Goal: Information Seeking & Learning: Learn about a topic

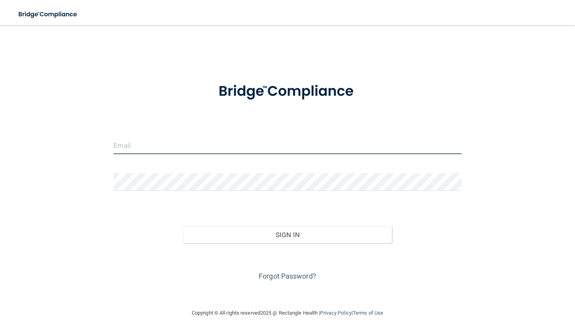
drag, startPoint x: 162, startPoint y: 148, endPoint x: 159, endPoint y: 151, distance: 4.8
click at [162, 148] on input "email" at bounding box center [287, 145] width 348 height 18
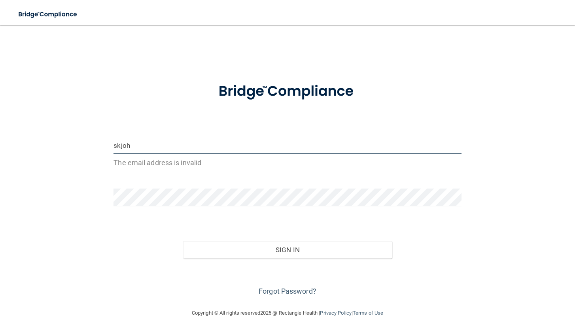
type input "[EMAIL_ADDRESS][DOMAIN_NAME]"
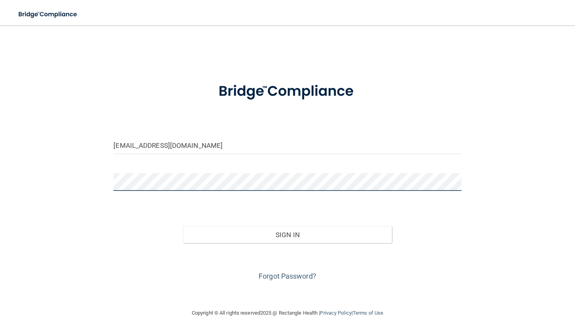
click at [183, 226] on button "Sign In" at bounding box center [287, 234] width 209 height 17
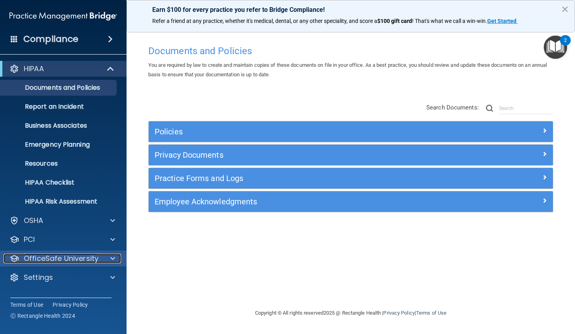
click at [62, 257] on p "OfficeSafe University" at bounding box center [61, 258] width 75 height 9
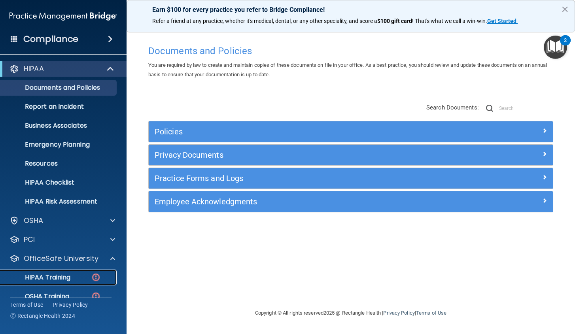
click at [65, 271] on link "HIPAA Training" at bounding box center [54, 278] width 125 height 16
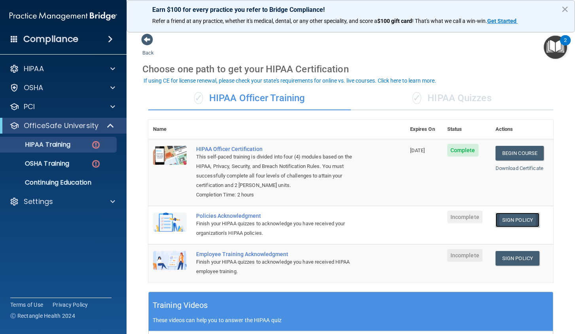
click at [510, 223] on link "Sign Policy" at bounding box center [517, 220] width 44 height 15
click at [78, 127] on p "OfficeSafe University" at bounding box center [61, 125] width 75 height 9
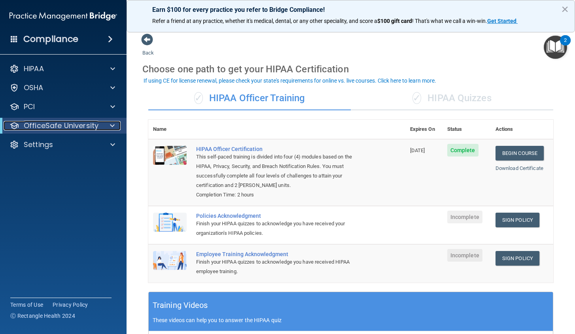
click at [76, 125] on p "OfficeSafe University" at bounding box center [61, 125] width 75 height 9
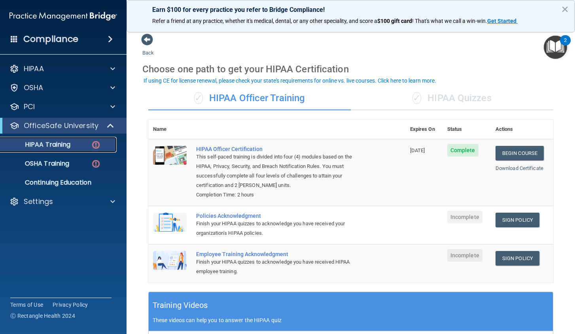
click at [68, 145] on p "HIPAA Training" at bounding box center [37, 145] width 65 height 8
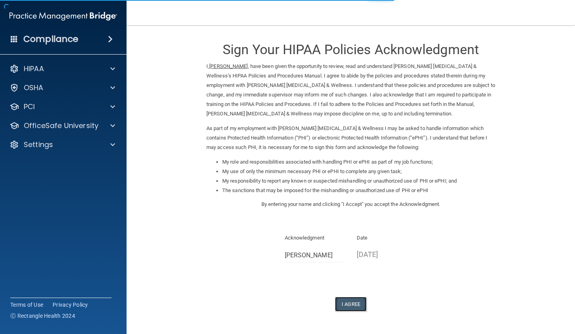
click at [343, 301] on button "I Agree" at bounding box center [351, 304] width 32 height 15
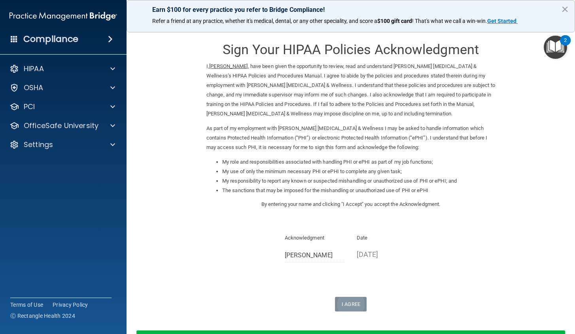
scroll to position [59, 0]
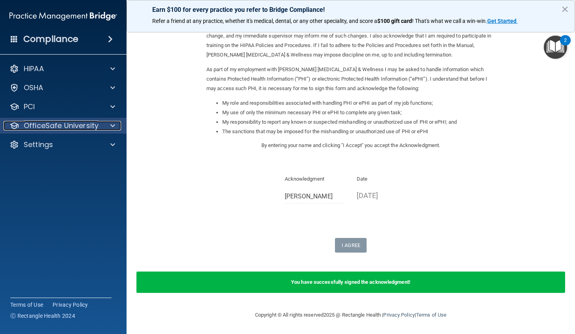
click at [87, 127] on p "OfficeSafe University" at bounding box center [61, 125] width 75 height 9
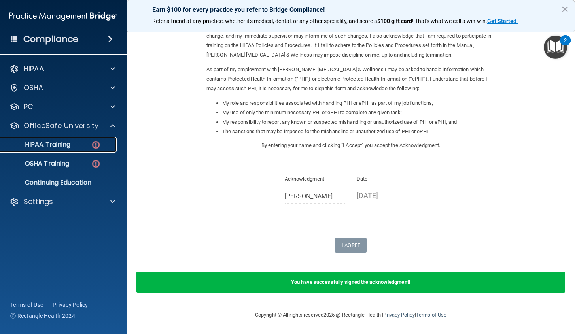
click at [77, 151] on link "HIPAA Training" at bounding box center [54, 145] width 125 height 16
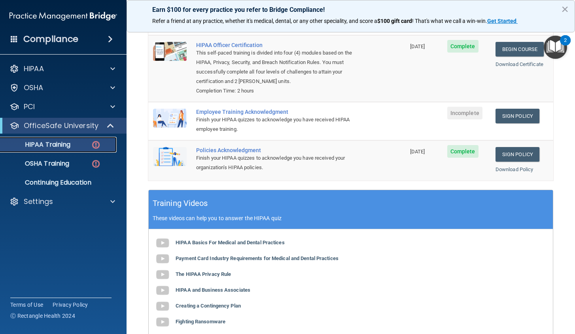
scroll to position [87, 0]
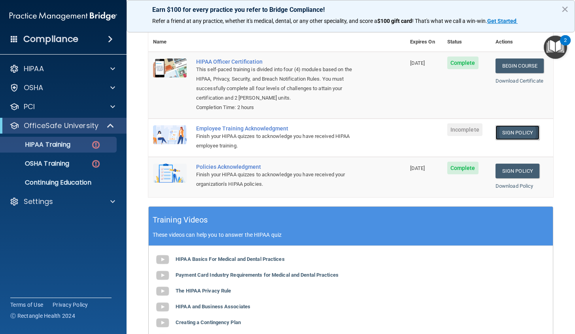
click at [521, 130] on link "Sign Policy" at bounding box center [517, 132] width 44 height 15
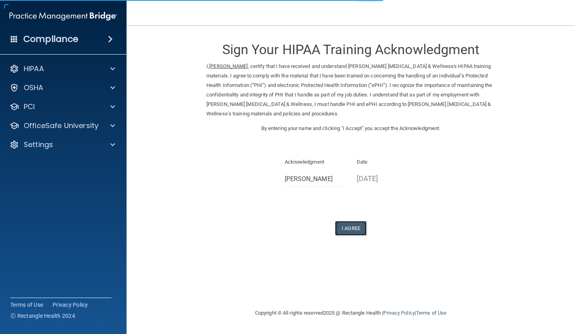
click at [354, 230] on button "I Agree" at bounding box center [351, 228] width 32 height 15
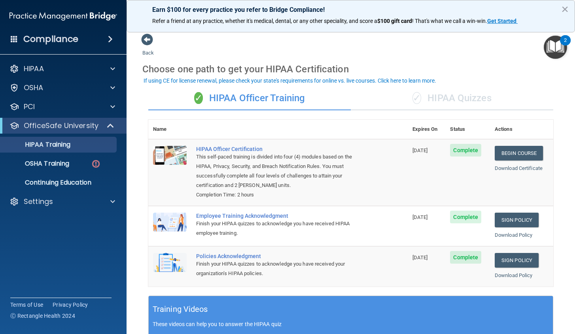
click at [432, 94] on div "✓ HIPAA Quizzes" at bounding box center [452, 99] width 202 height 24
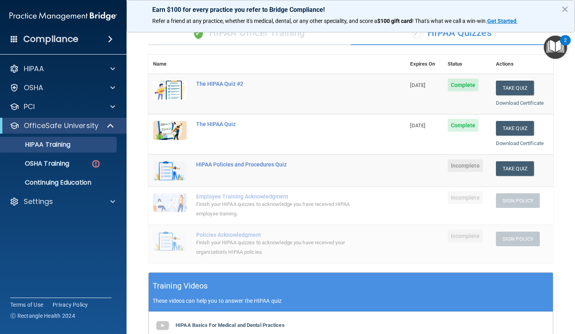
scroll to position [52, 0]
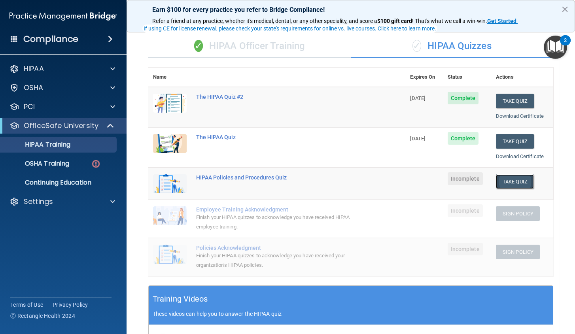
click at [509, 181] on button "Take Quiz" at bounding box center [515, 181] width 38 height 15
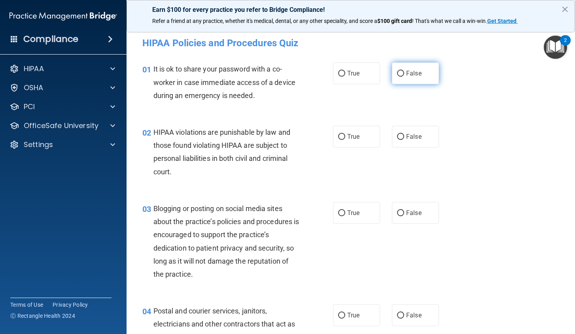
click at [418, 77] on span "False" at bounding box center [413, 74] width 15 height 8
click at [404, 77] on input "False" at bounding box center [400, 74] width 7 height 6
radio input "true"
click at [360, 141] on label "True" at bounding box center [356, 137] width 47 height 22
click at [345, 140] on input "True" at bounding box center [341, 137] width 7 height 6
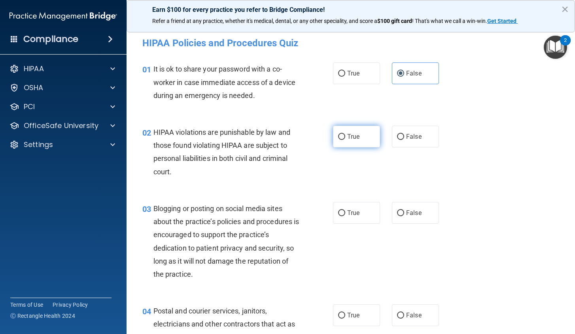
radio input "true"
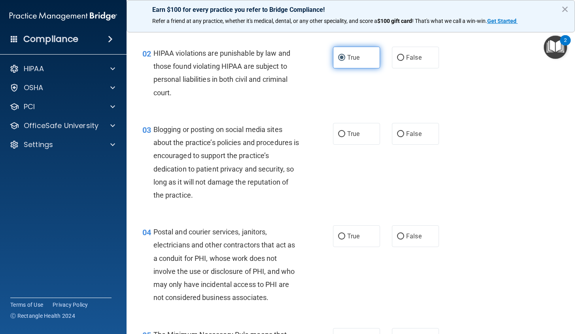
scroll to position [119, 0]
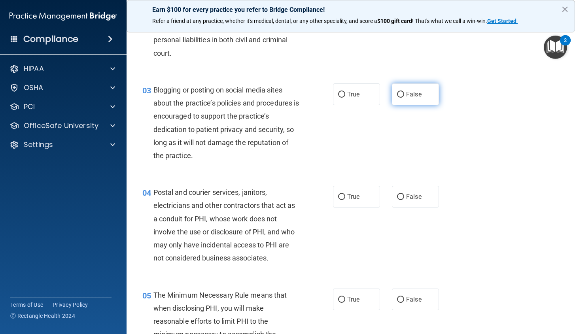
click at [399, 96] on input "False" at bounding box center [400, 95] width 7 height 6
radio input "true"
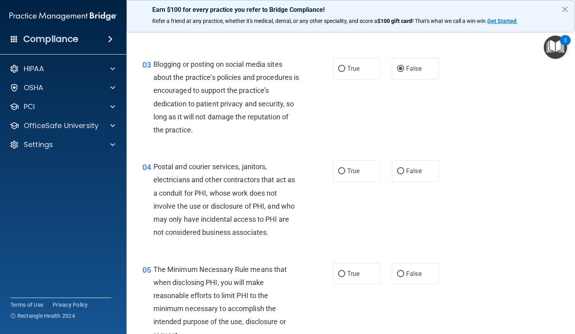
scroll to position [158, 0]
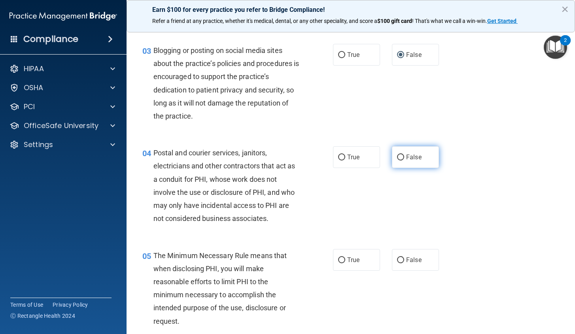
click at [408, 162] on label "False" at bounding box center [415, 157] width 47 height 22
click at [404, 161] on input "False" at bounding box center [400, 158] width 7 height 6
radio input "true"
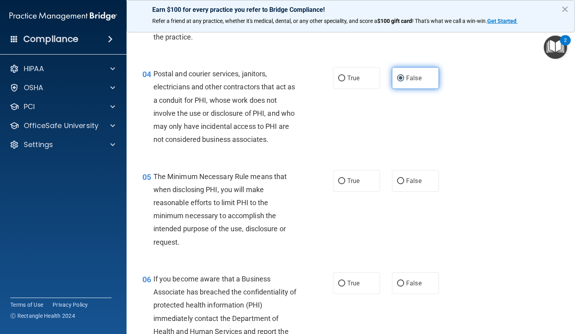
scroll to position [277, 0]
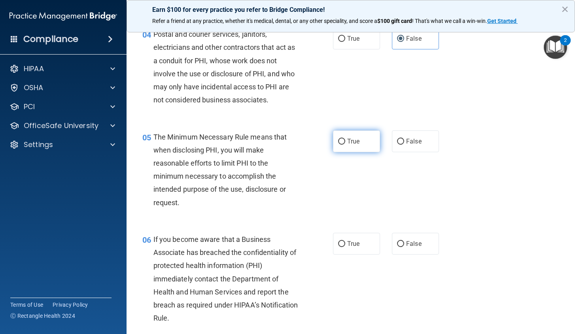
click at [350, 141] on span "True" at bounding box center [353, 142] width 12 height 8
click at [345, 141] on input "True" at bounding box center [341, 142] width 7 height 6
radio input "true"
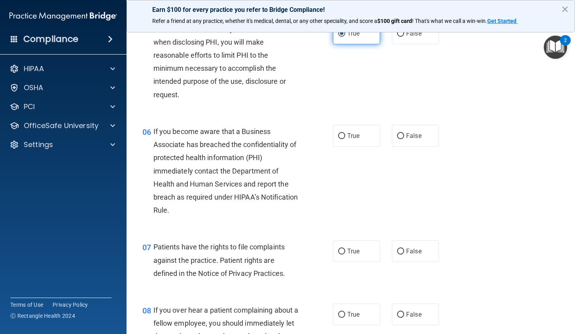
scroll to position [395, 0]
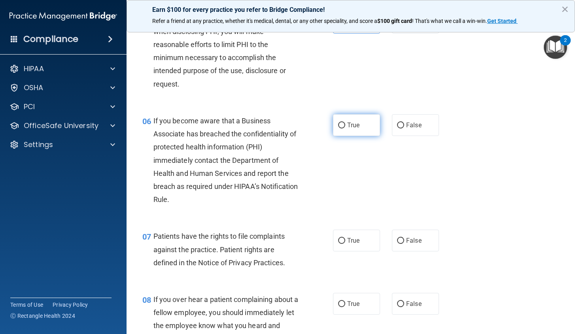
click at [347, 128] on span "True" at bounding box center [353, 125] width 12 height 8
click at [345, 128] on input "True" at bounding box center [341, 126] width 7 height 6
radio input "true"
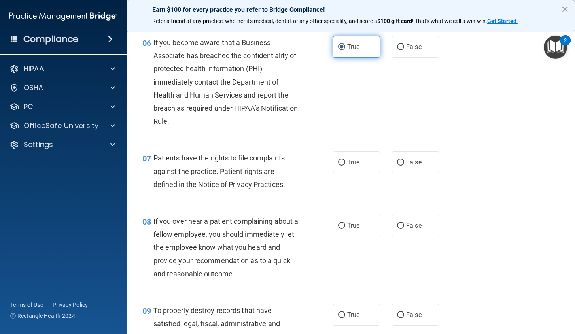
scroll to position [474, 0]
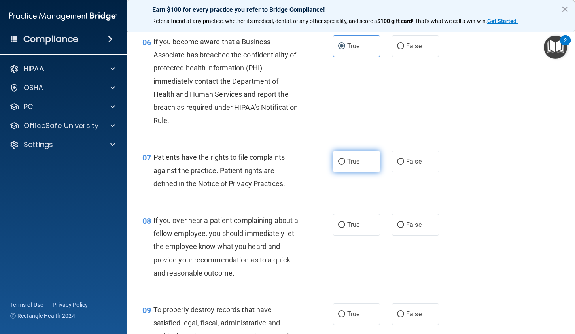
click at [350, 159] on span "True" at bounding box center [353, 162] width 12 height 8
click at [345, 159] on input "True" at bounding box center [341, 162] width 7 height 6
radio input "true"
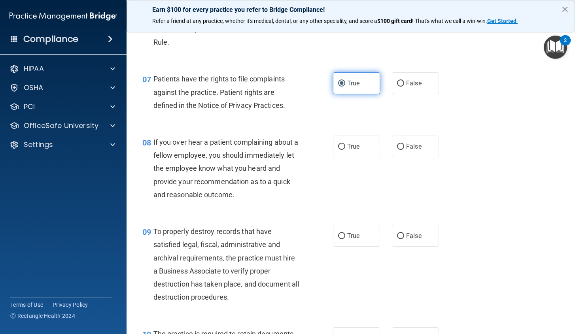
scroll to position [554, 0]
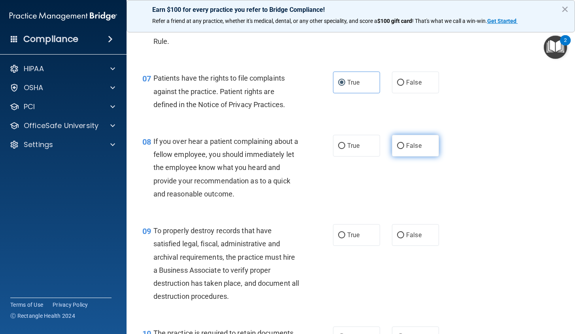
click at [397, 143] on input "False" at bounding box center [400, 146] width 7 height 6
radio input "true"
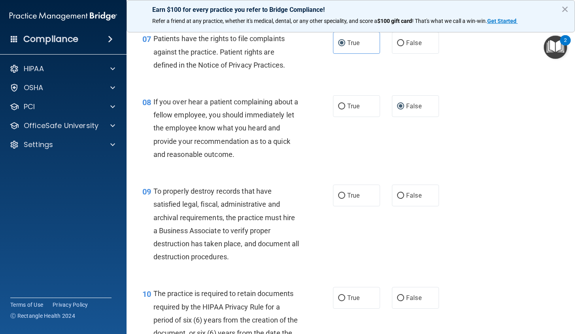
scroll to position [633, 0]
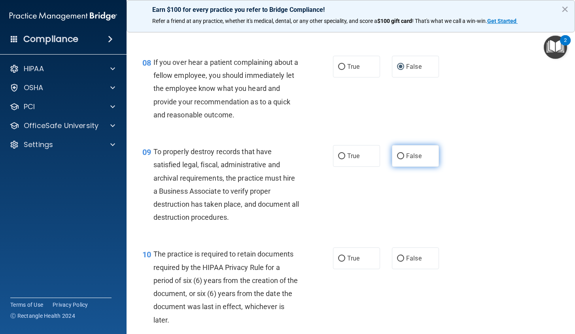
click at [398, 157] on input "False" at bounding box center [400, 156] width 7 height 6
radio input "true"
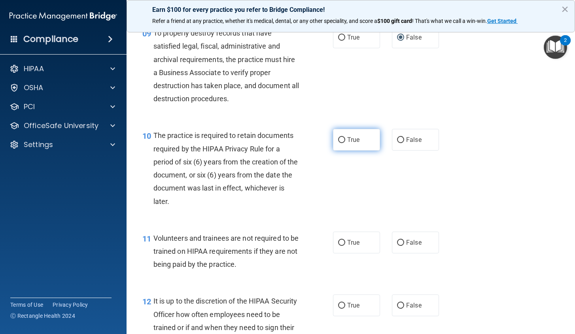
click at [348, 145] on label "True" at bounding box center [356, 140] width 47 height 22
click at [345, 143] on input "True" at bounding box center [341, 140] width 7 height 6
radio input "true"
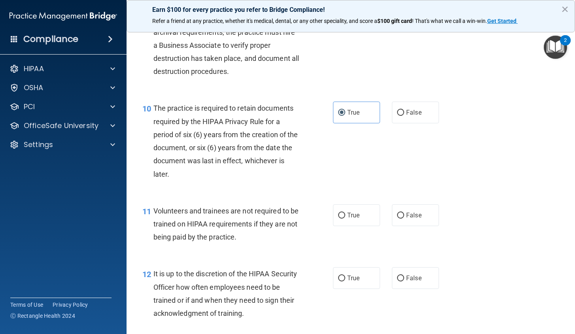
scroll to position [870, 0]
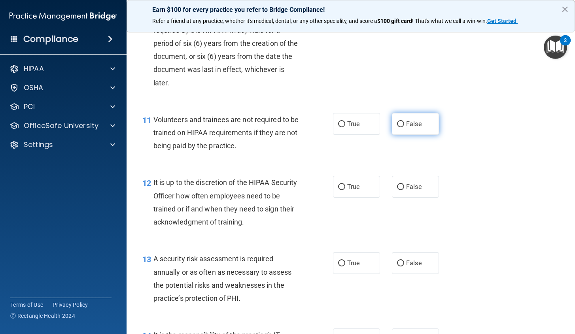
click at [433, 127] on label "False" at bounding box center [415, 124] width 47 height 22
click at [404, 127] on input "False" at bounding box center [400, 124] width 7 height 6
radio input "true"
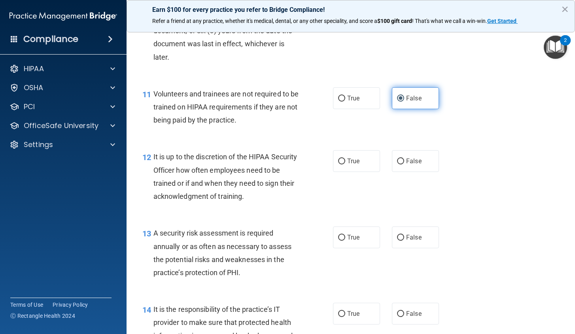
scroll to position [909, 0]
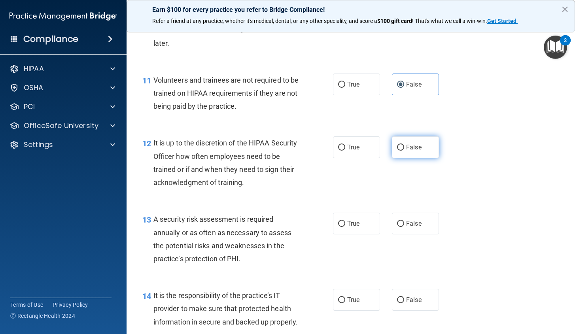
click at [403, 137] on label "False" at bounding box center [415, 147] width 47 height 22
click at [403, 145] on input "False" at bounding box center [400, 148] width 7 height 6
radio input "true"
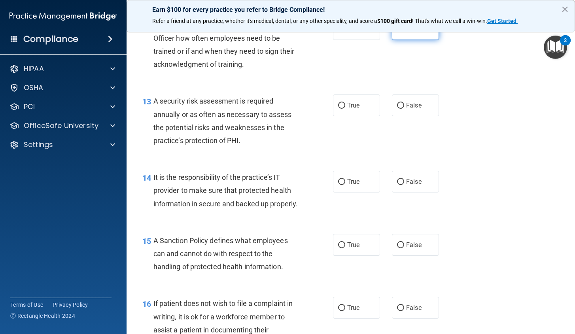
scroll to position [1028, 0]
click at [347, 114] on label "True" at bounding box center [356, 105] width 47 height 22
click at [345, 108] on input "True" at bounding box center [341, 105] width 7 height 6
radio input "true"
click at [412, 179] on span "False" at bounding box center [413, 182] width 15 height 8
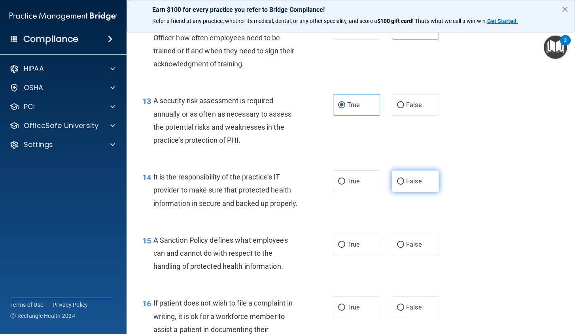
click at [404, 179] on input "False" at bounding box center [400, 182] width 7 height 6
radio input "true"
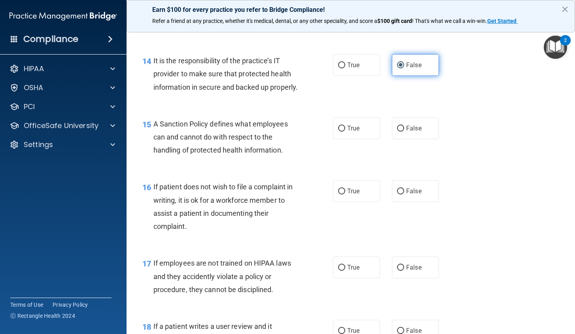
scroll to position [1147, 0]
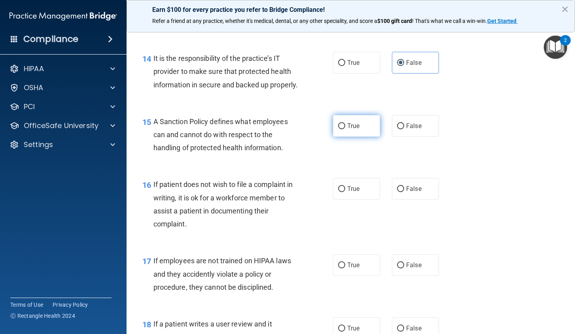
click at [345, 137] on label "True" at bounding box center [356, 126] width 47 height 22
click at [345, 129] on input "True" at bounding box center [341, 126] width 7 height 6
radio input "true"
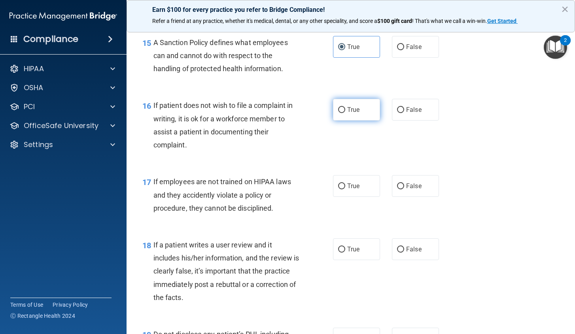
click at [353, 113] on span "True" at bounding box center [353, 110] width 12 height 8
click at [345, 113] on input "True" at bounding box center [341, 110] width 7 height 6
radio input "true"
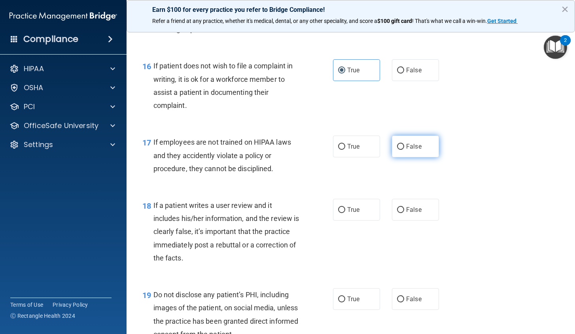
click at [415, 150] on span "False" at bounding box center [413, 147] width 15 height 8
click at [404, 150] on input "False" at bounding box center [400, 147] width 7 height 6
radio input "true"
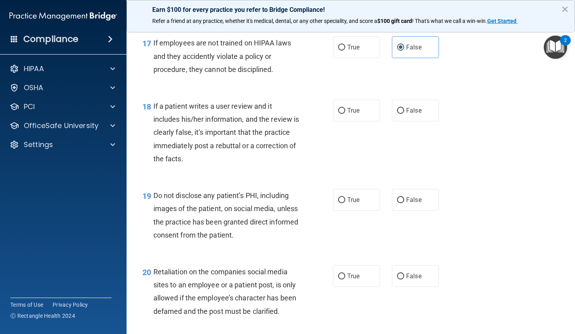
scroll to position [1384, 0]
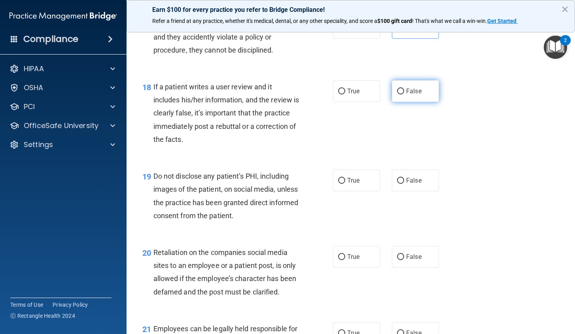
click at [407, 95] on span "False" at bounding box center [413, 91] width 15 height 8
click at [404, 94] on input "False" at bounding box center [400, 92] width 7 height 6
radio input "true"
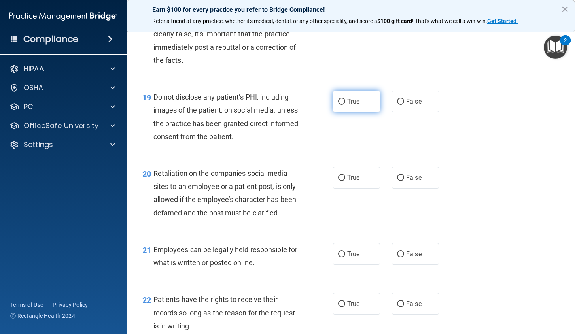
click at [340, 109] on label "True" at bounding box center [356, 102] width 47 height 22
click at [340, 105] on input "True" at bounding box center [341, 102] width 7 height 6
radio input "true"
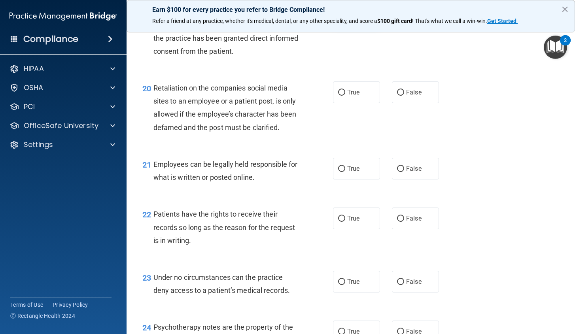
scroll to position [1581, 0]
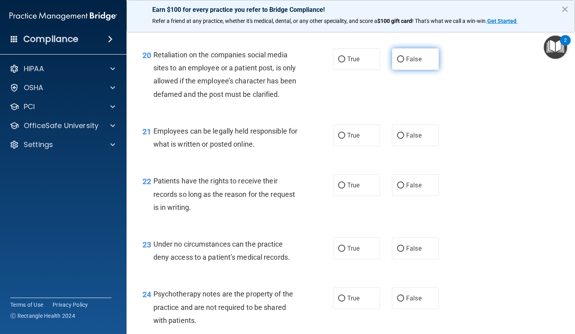
click at [401, 70] on label "False" at bounding box center [415, 59] width 47 height 22
click at [401, 62] on input "False" at bounding box center [400, 60] width 7 height 6
radio input "true"
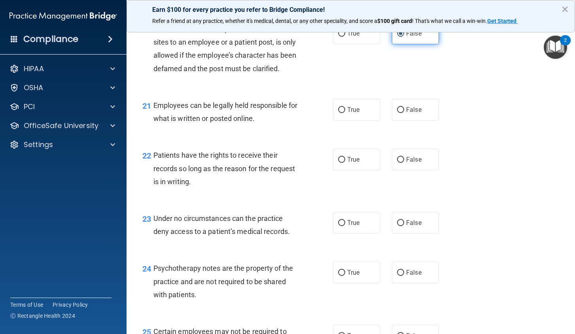
scroll to position [1621, 0]
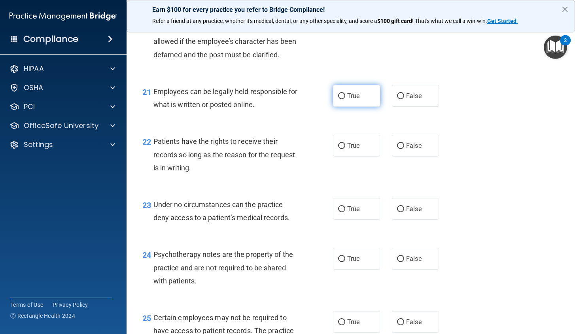
click at [352, 100] on span "True" at bounding box center [353, 96] width 12 height 8
click at [345, 99] on input "True" at bounding box center [341, 96] width 7 height 6
radio input "true"
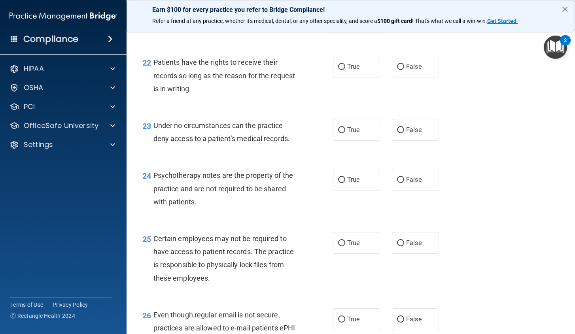
scroll to position [1740, 0]
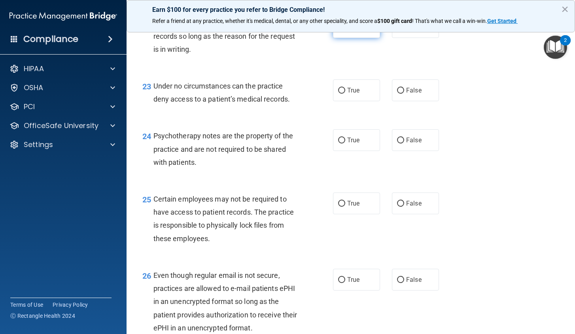
click at [349, 38] on label "True" at bounding box center [356, 27] width 47 height 22
click at [345, 30] on input "True" at bounding box center [341, 28] width 7 height 6
radio input "true"
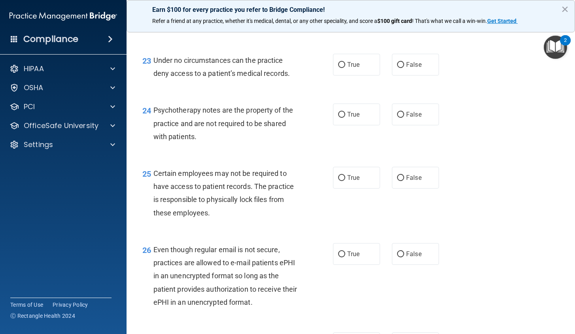
scroll to position [1779, 0]
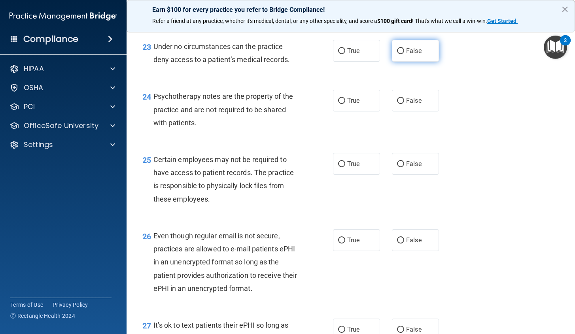
click at [410, 55] on span "False" at bounding box center [413, 51] width 15 height 8
click at [404, 54] on input "False" at bounding box center [400, 51] width 7 height 6
radio input "true"
click at [362, 62] on label "True" at bounding box center [356, 51] width 47 height 22
click at [345, 54] on input "True" at bounding box center [341, 51] width 7 height 6
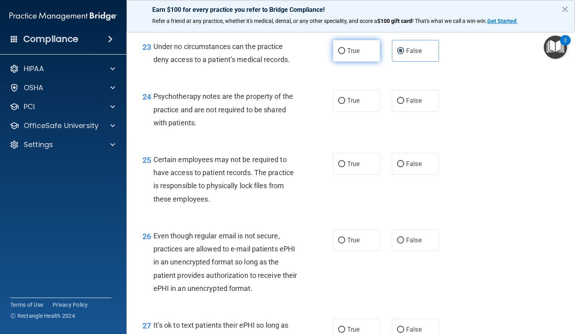
radio input "true"
radio input "false"
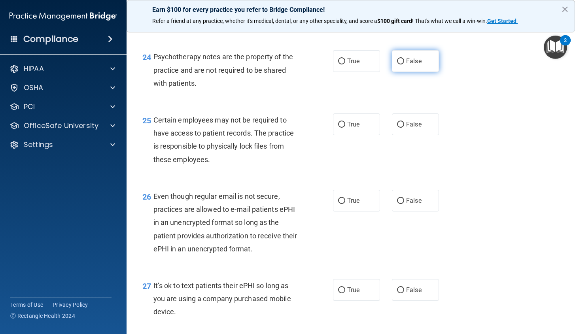
click at [404, 72] on label "False" at bounding box center [415, 61] width 47 height 22
click at [404, 64] on input "False" at bounding box center [400, 62] width 7 height 6
radio input "true"
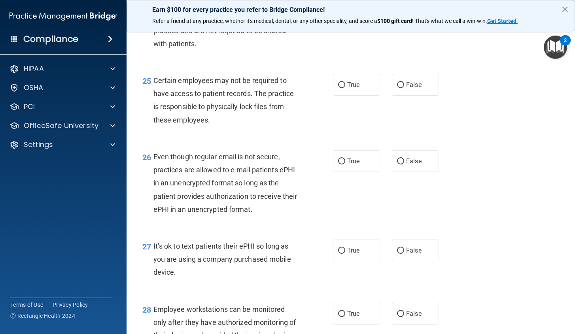
scroll to position [1898, 0]
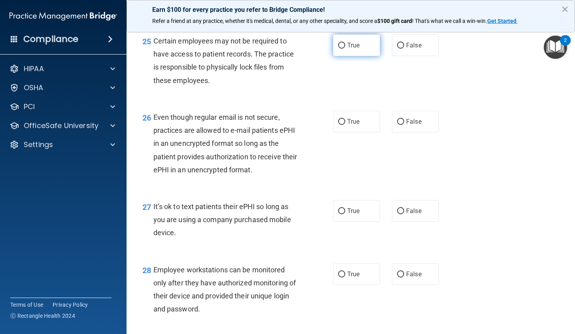
click at [344, 56] on label "True" at bounding box center [356, 45] width 47 height 22
click at [344, 49] on input "True" at bounding box center [341, 46] width 7 height 6
radio input "true"
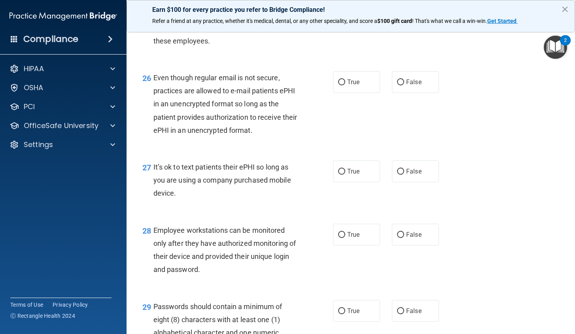
scroll to position [1977, 0]
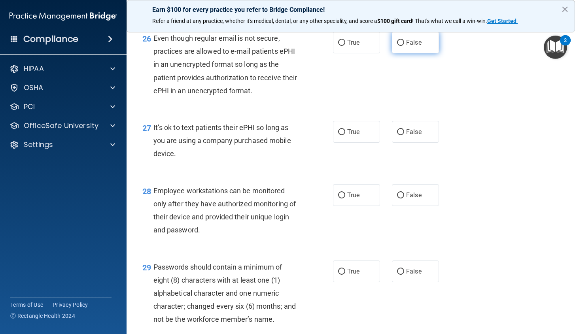
click at [392, 53] on label "False" at bounding box center [415, 43] width 47 height 22
click at [397, 46] on input "False" at bounding box center [400, 43] width 7 height 6
radio input "true"
click at [358, 53] on label "True" at bounding box center [356, 43] width 47 height 22
click at [345, 46] on input "True" at bounding box center [341, 43] width 7 height 6
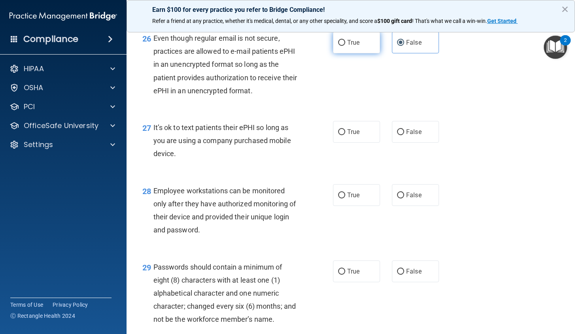
radio input "true"
radio input "false"
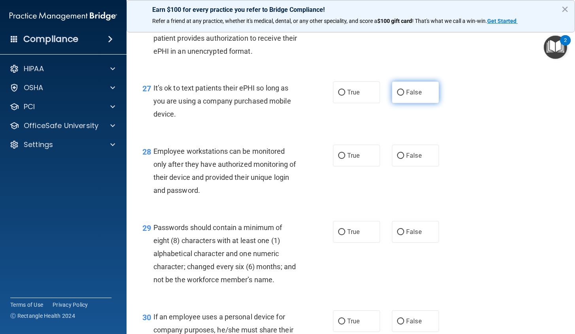
click at [397, 103] on label "False" at bounding box center [415, 92] width 47 height 22
click at [397, 96] on input "False" at bounding box center [400, 93] width 7 height 6
radio input "true"
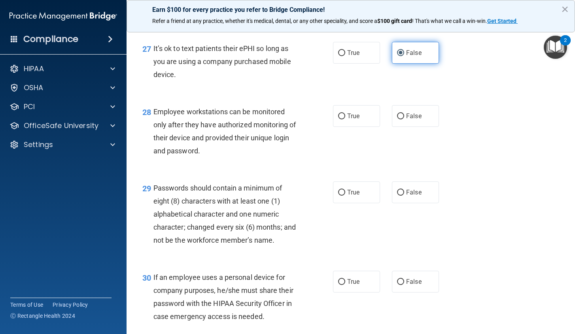
scroll to position [2095, 0]
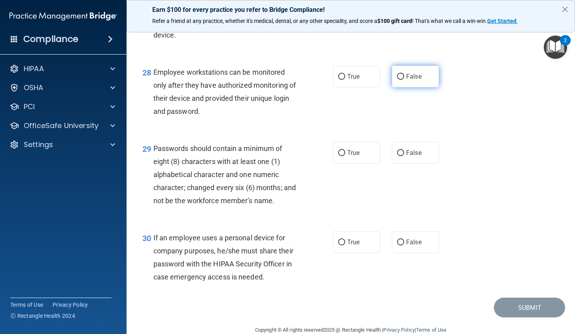
click at [406, 80] on span "False" at bounding box center [413, 77] width 15 height 8
click at [404, 80] on input "False" at bounding box center [400, 77] width 7 height 6
radio input "true"
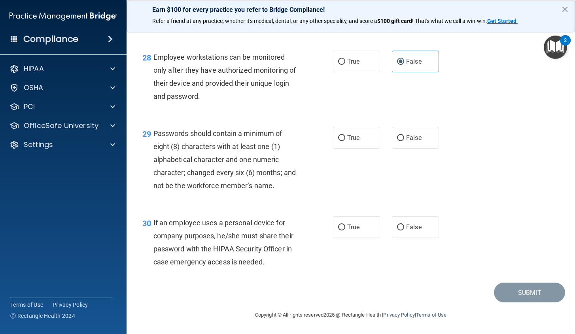
scroll to position [2137, 0]
click at [362, 145] on label "True" at bounding box center [356, 138] width 47 height 22
click at [345, 141] on input "True" at bounding box center [341, 138] width 7 height 6
radio input "true"
click at [400, 227] on input "False" at bounding box center [400, 228] width 7 height 6
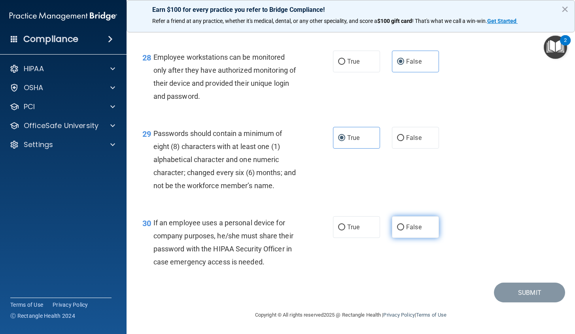
radio input "true"
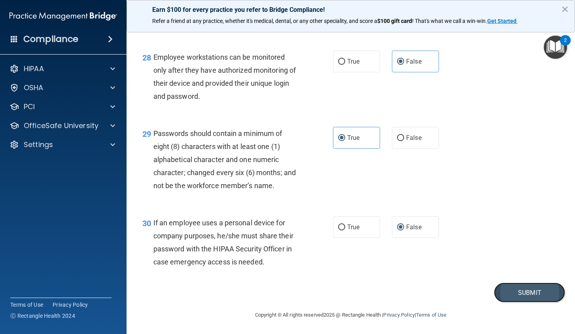
click at [510, 285] on button "Submit" at bounding box center [529, 293] width 71 height 20
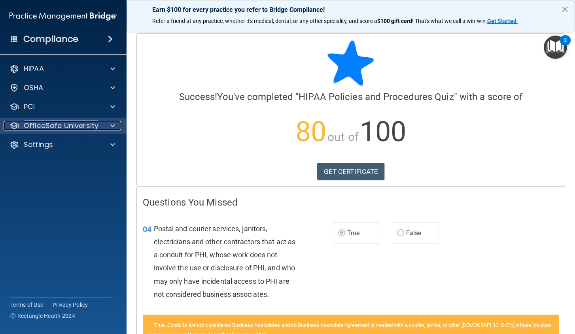
click at [84, 126] on p "OfficeSafe University" at bounding box center [61, 125] width 75 height 9
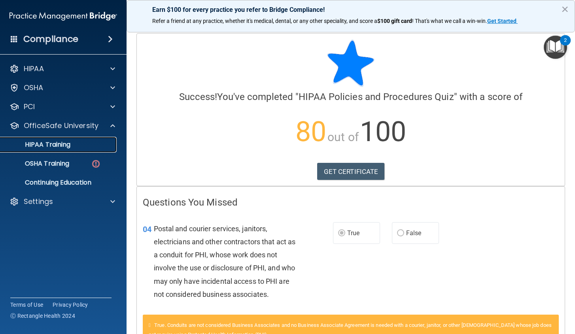
click at [57, 145] on p "HIPAA Training" at bounding box center [37, 145] width 65 height 8
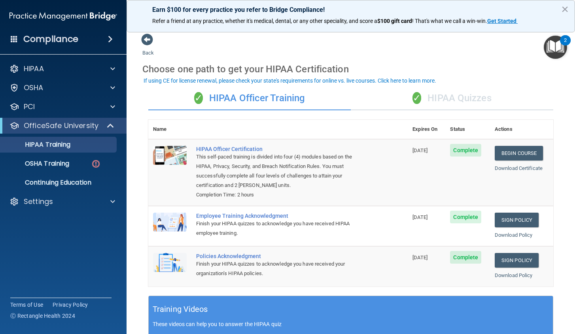
click at [442, 96] on div "✓ HIPAA Quizzes" at bounding box center [452, 99] width 202 height 24
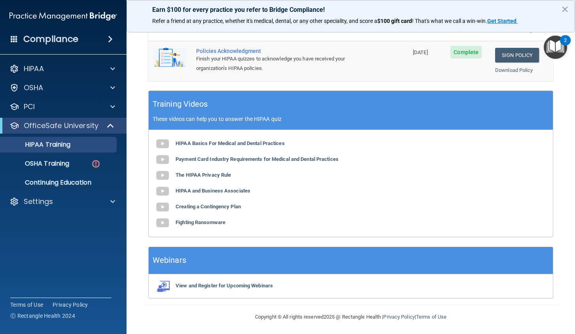
scroll to position [261, 0]
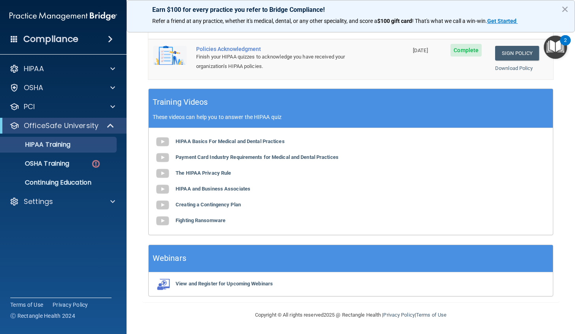
drag, startPoint x: 397, startPoint y: 111, endPoint x: 366, endPoint y: 108, distance: 31.0
click at [366, 108] on div "Training Videos These videos can help you to answer the HIPAA quiz" at bounding box center [351, 108] width 404 height 39
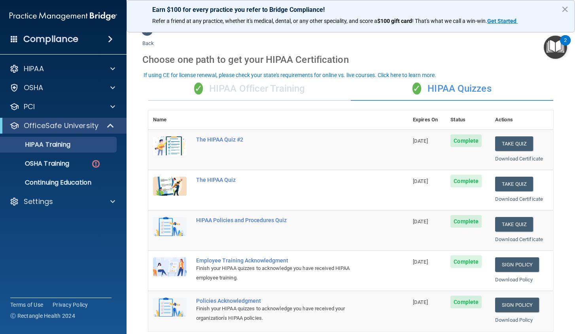
scroll to position [0, 0]
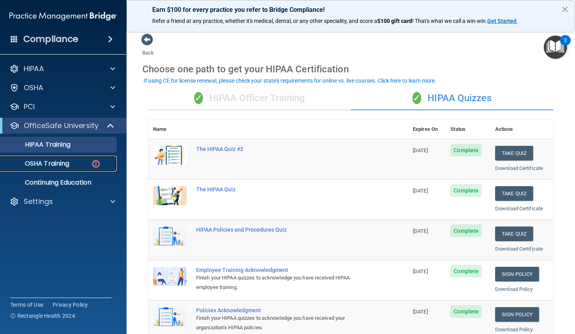
click at [27, 160] on p "OSHA Training" at bounding box center [37, 164] width 64 height 8
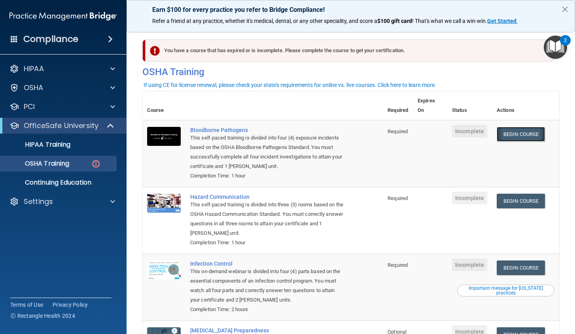
click at [518, 135] on link "Begin Course" at bounding box center [521, 134] width 48 height 15
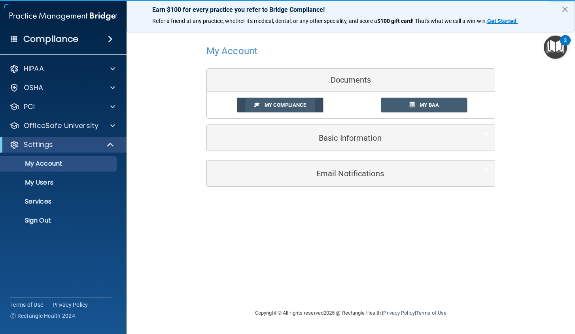
click at [291, 103] on span "My Compliance" at bounding box center [285, 105] width 42 height 6
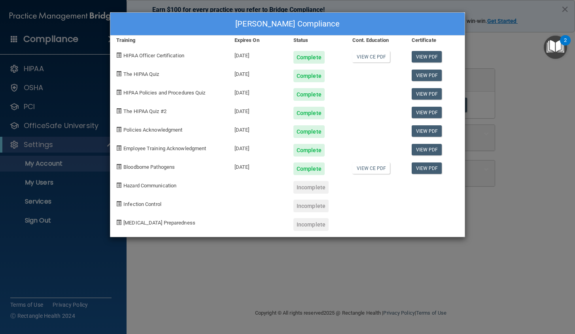
click at [240, 251] on div "Samantha Johnson's Compliance Training Expires On Status Cont. Education Certif…" at bounding box center [287, 167] width 575 height 334
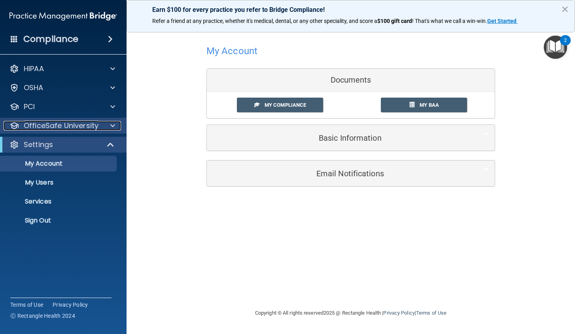
click at [59, 129] on p "OfficeSafe University" at bounding box center [61, 125] width 75 height 9
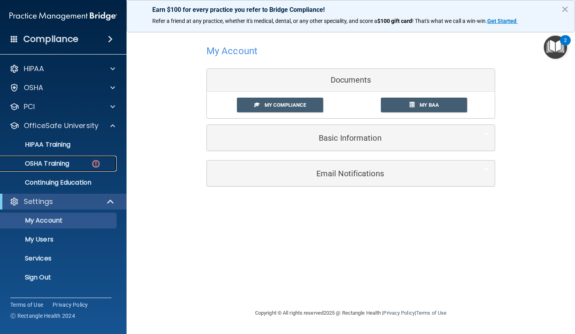
click at [59, 166] on p "OSHA Training" at bounding box center [37, 164] width 64 height 8
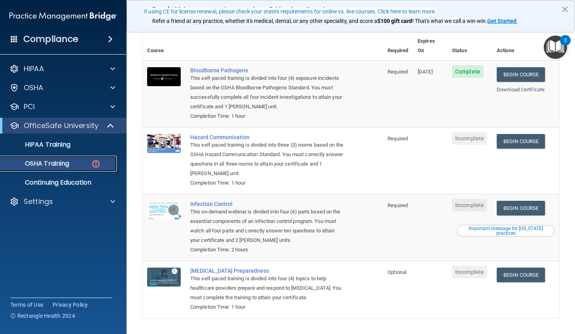
scroll to position [77, 0]
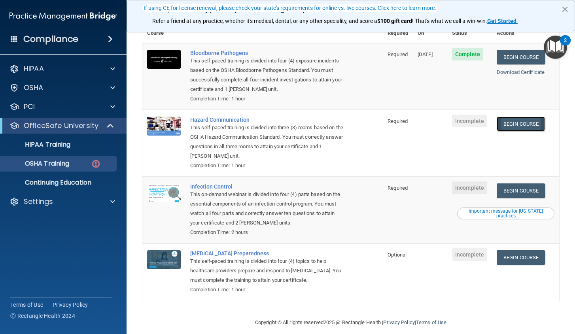
click at [524, 117] on link "Begin Course" at bounding box center [521, 124] width 48 height 15
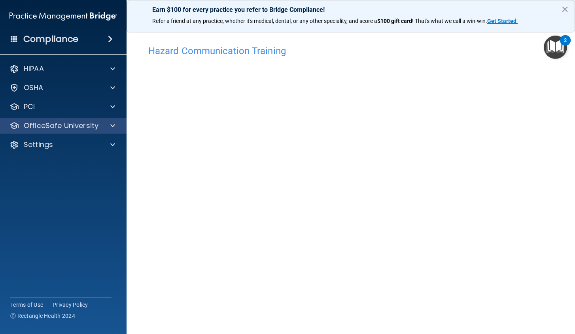
click at [76, 120] on div "OfficeSafe University" at bounding box center [63, 126] width 127 height 16
click at [77, 127] on p "OfficeSafe University" at bounding box center [61, 125] width 75 height 9
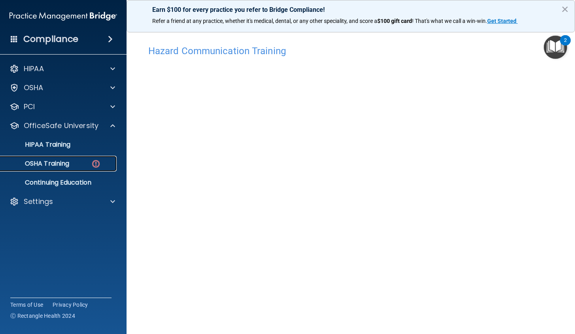
click at [68, 165] on p "OSHA Training" at bounding box center [37, 164] width 64 height 8
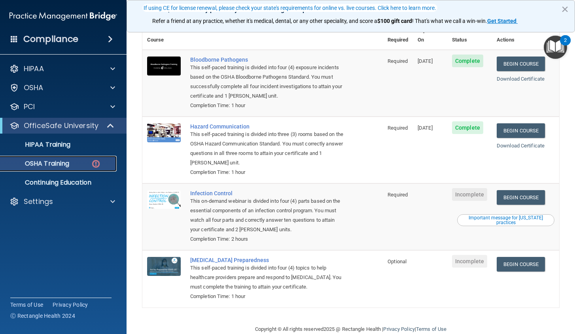
scroll to position [77, 0]
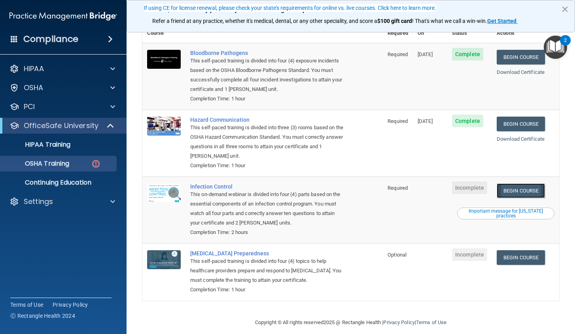
click at [536, 185] on link "Begin Course" at bounding box center [521, 190] width 48 height 15
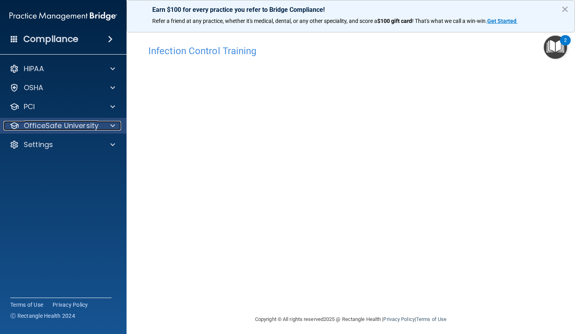
click at [94, 124] on p "OfficeSafe University" at bounding box center [61, 125] width 75 height 9
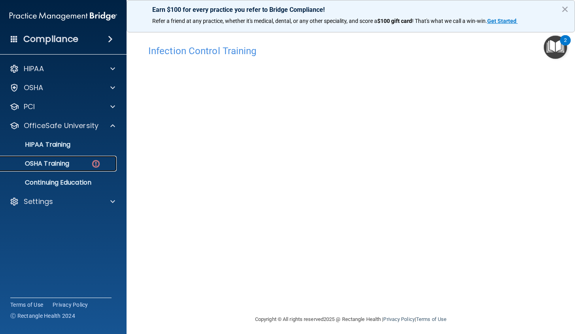
click at [80, 164] on div "OSHA Training" at bounding box center [59, 164] width 108 height 8
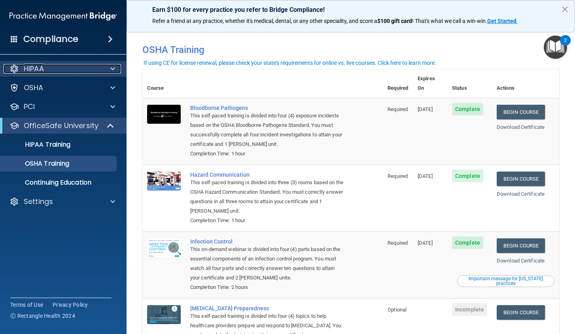
click at [43, 70] on p "HIPAA" at bounding box center [34, 68] width 20 height 9
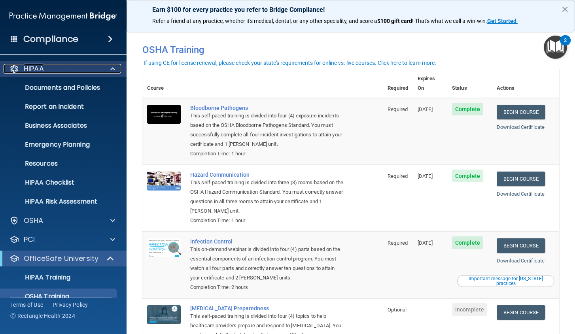
click at [43, 70] on p "HIPAA" at bounding box center [34, 68] width 20 height 9
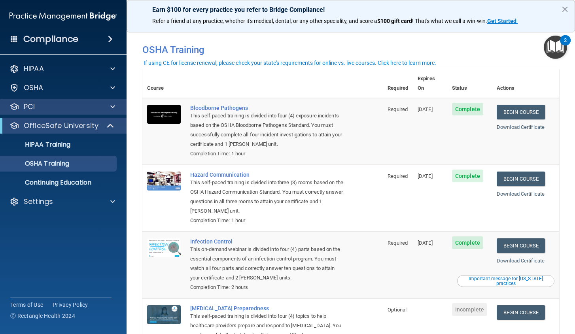
click at [53, 111] on div "PCI" at bounding box center [63, 107] width 127 height 16
click at [115, 109] on div at bounding box center [112, 106] width 20 height 9
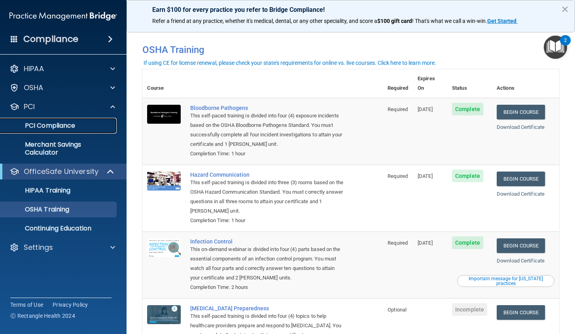
click at [93, 127] on p "PCI Compliance" at bounding box center [59, 126] width 108 height 8
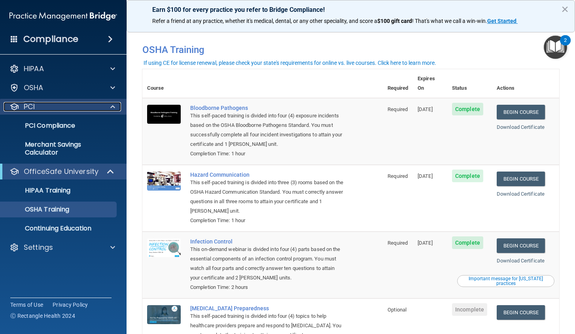
click at [110, 109] on span at bounding box center [112, 106] width 5 height 9
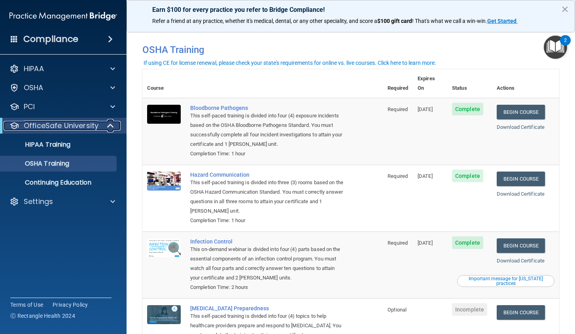
click at [112, 124] on span at bounding box center [111, 125] width 7 height 9
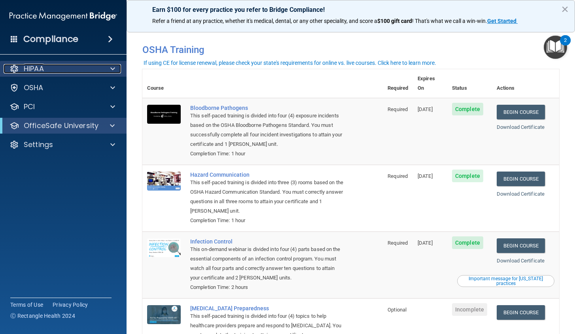
click at [113, 72] on span at bounding box center [112, 68] width 5 height 9
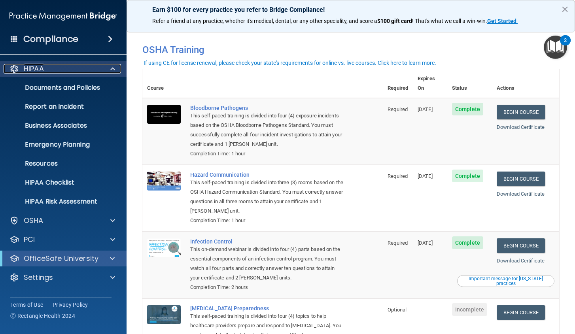
click at [113, 72] on span at bounding box center [112, 68] width 5 height 9
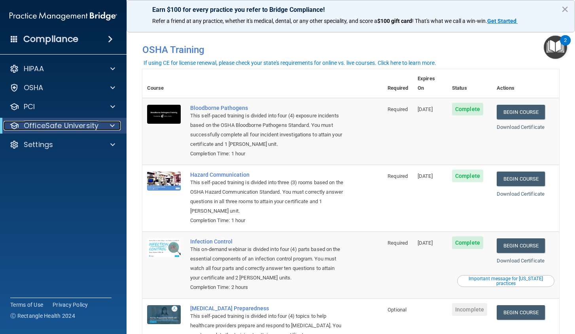
click at [114, 127] on span at bounding box center [112, 125] width 5 height 9
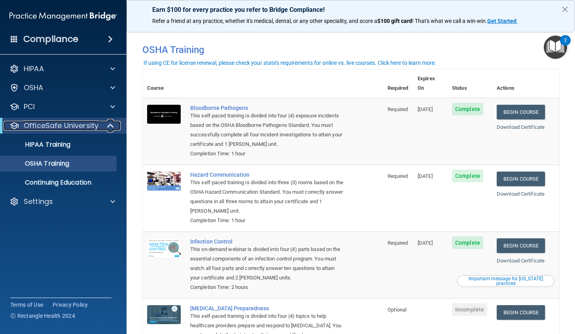
click at [114, 127] on span at bounding box center [111, 125] width 7 height 9
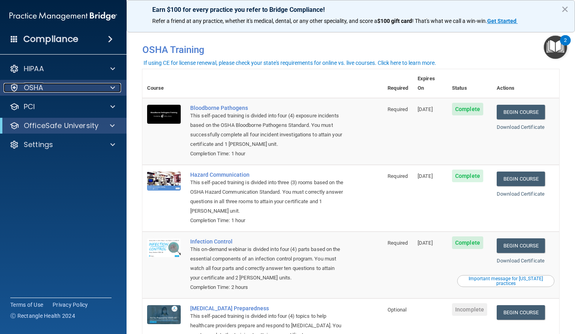
click at [110, 87] on span at bounding box center [112, 87] width 5 height 9
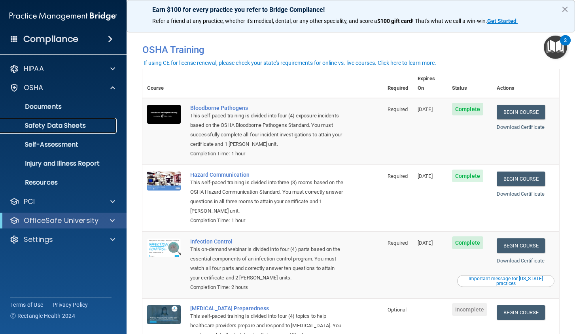
click at [85, 127] on p "Safety Data Sheets" at bounding box center [59, 126] width 108 height 8
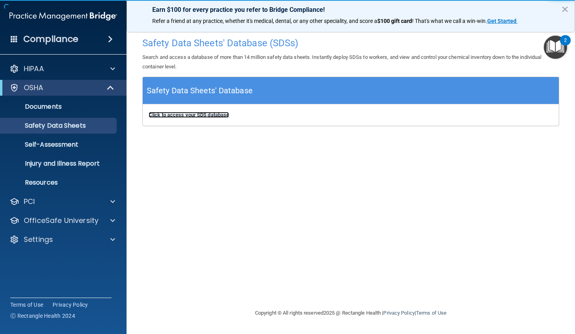
click at [203, 116] on b "Click to access your SDS database" at bounding box center [189, 115] width 80 height 6
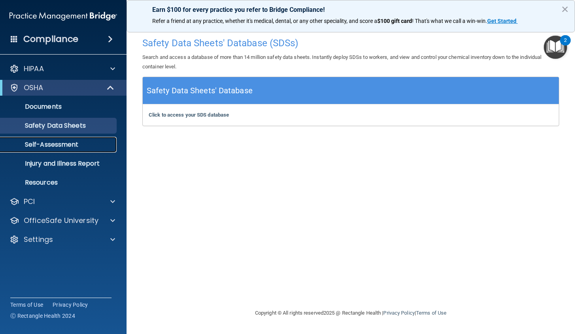
click at [50, 152] on link "Self-Assessment" at bounding box center [54, 145] width 125 height 16
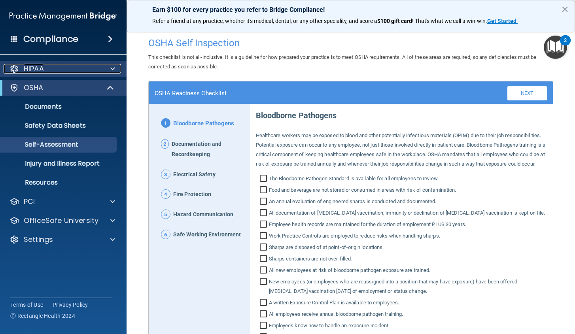
click at [21, 67] on div "HIPAA" at bounding box center [53, 68] width 98 height 9
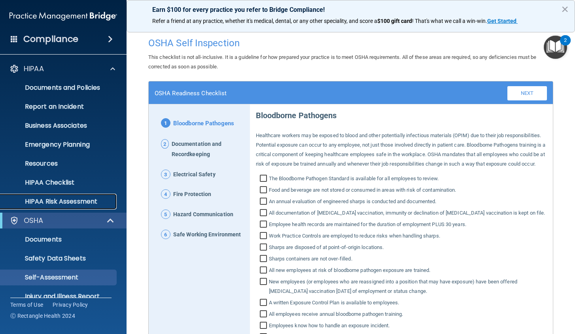
click at [29, 198] on p "HIPAA Risk Assessment" at bounding box center [59, 202] width 108 height 8
